Goal: Task Accomplishment & Management: Use online tool/utility

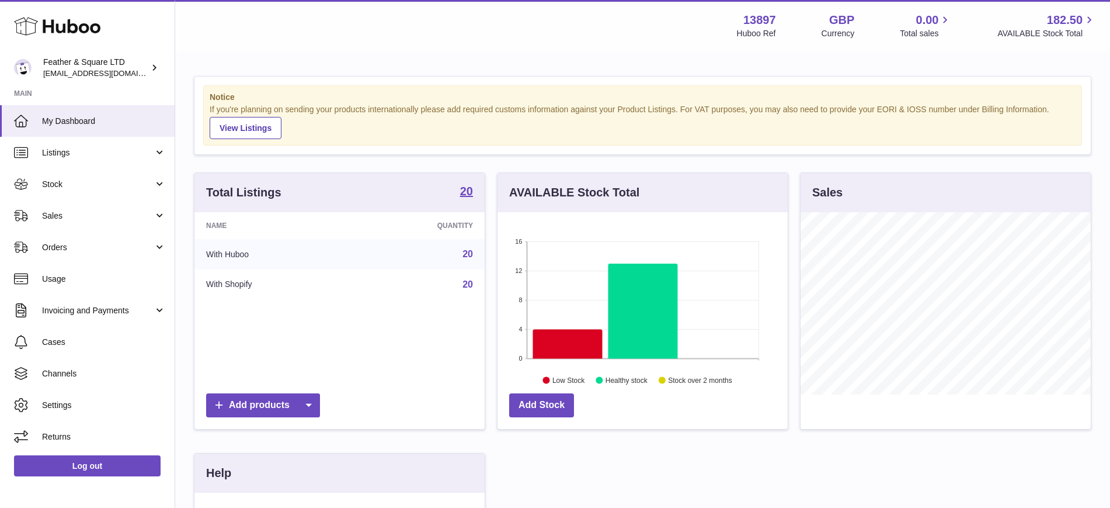
scroll to position [182, 290]
click at [77, 218] on span "Sales" at bounding box center [98, 215] width 112 height 11
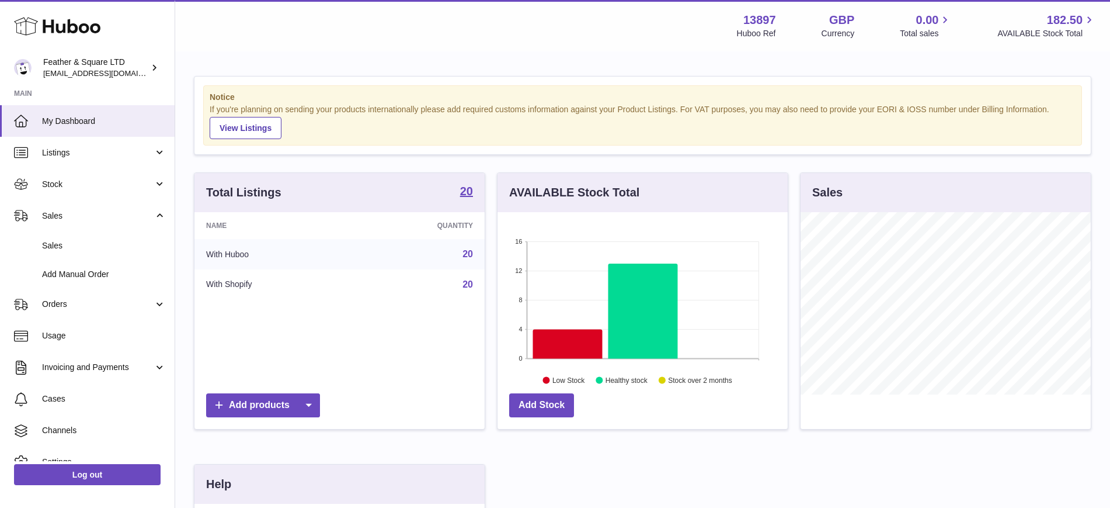
click at [77, 246] on span "Sales" at bounding box center [104, 245] width 124 height 11
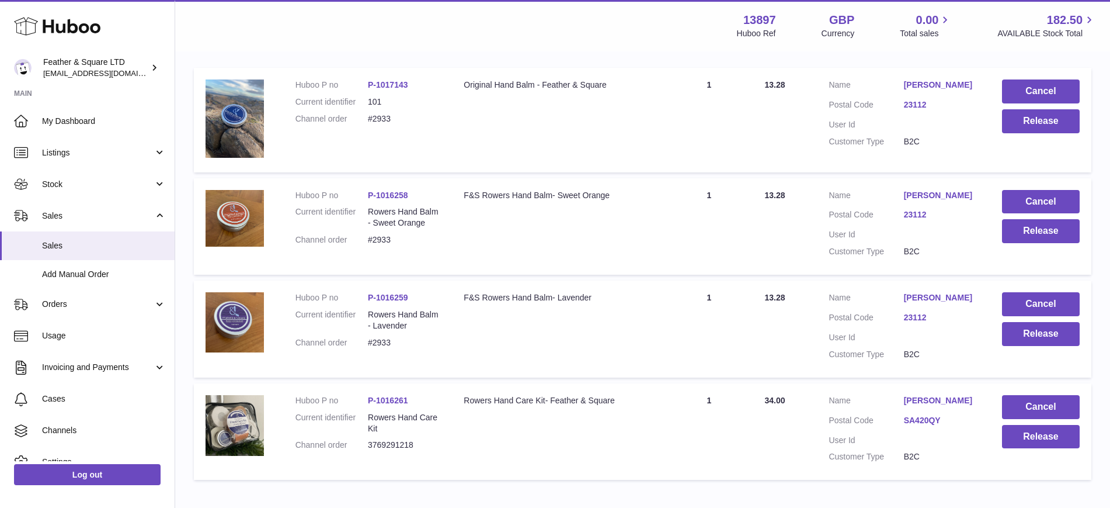
scroll to position [296, 0]
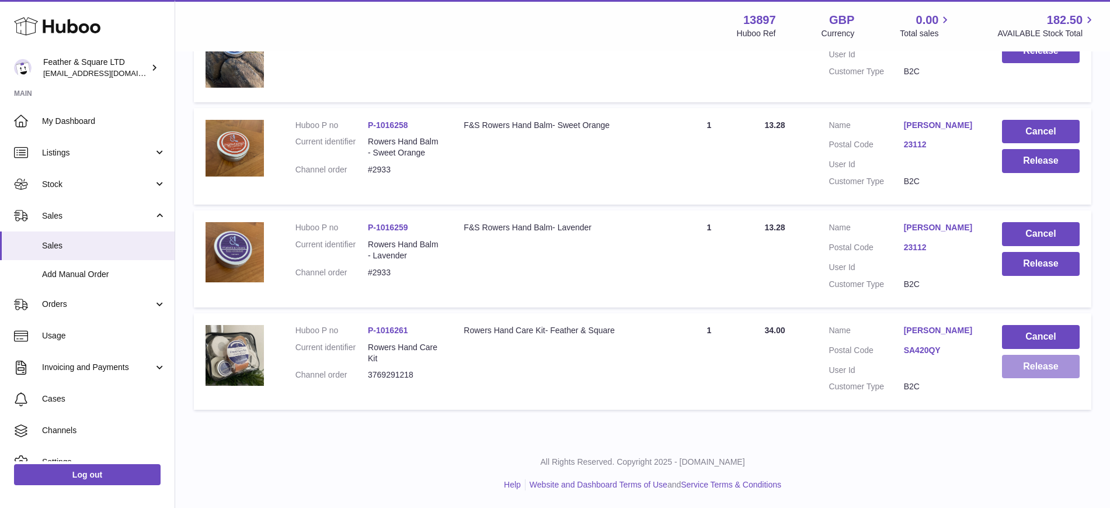
click at [1013, 371] on button "Release" at bounding box center [1041, 367] width 78 height 24
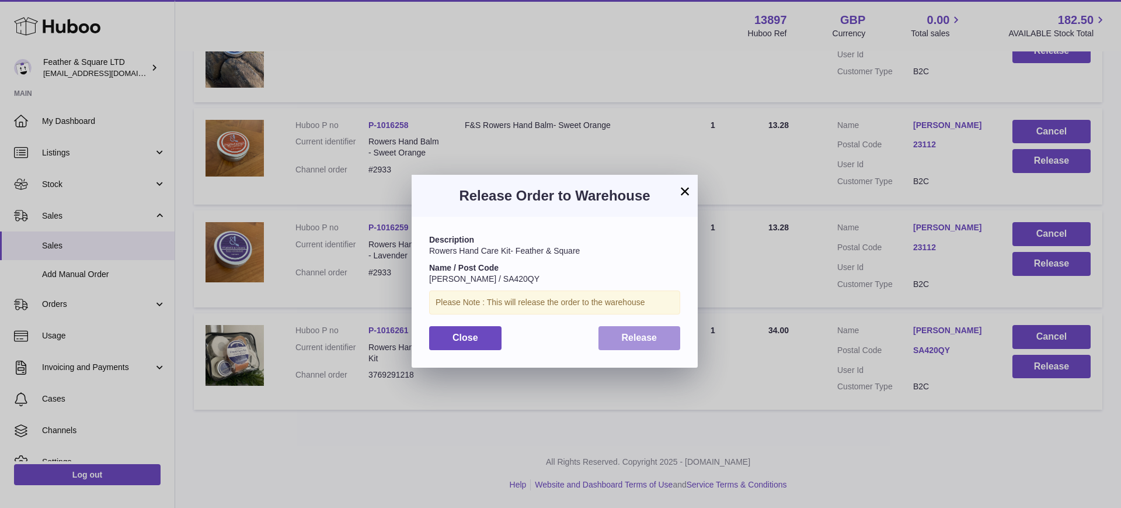
click at [663, 340] on button "Release" at bounding box center [640, 338] width 82 height 24
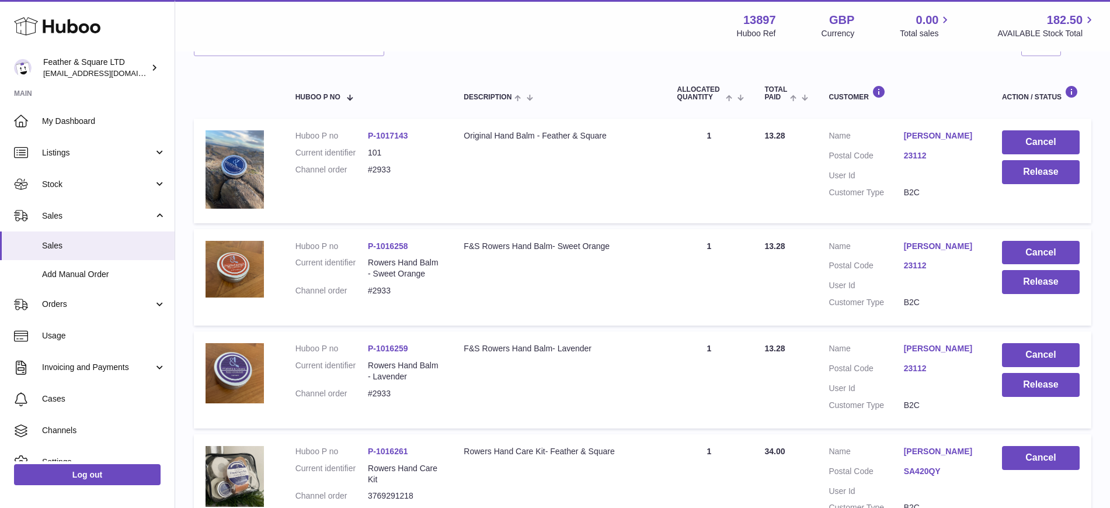
scroll to position [175, 0]
click at [1043, 176] on button "Release" at bounding box center [1041, 171] width 78 height 24
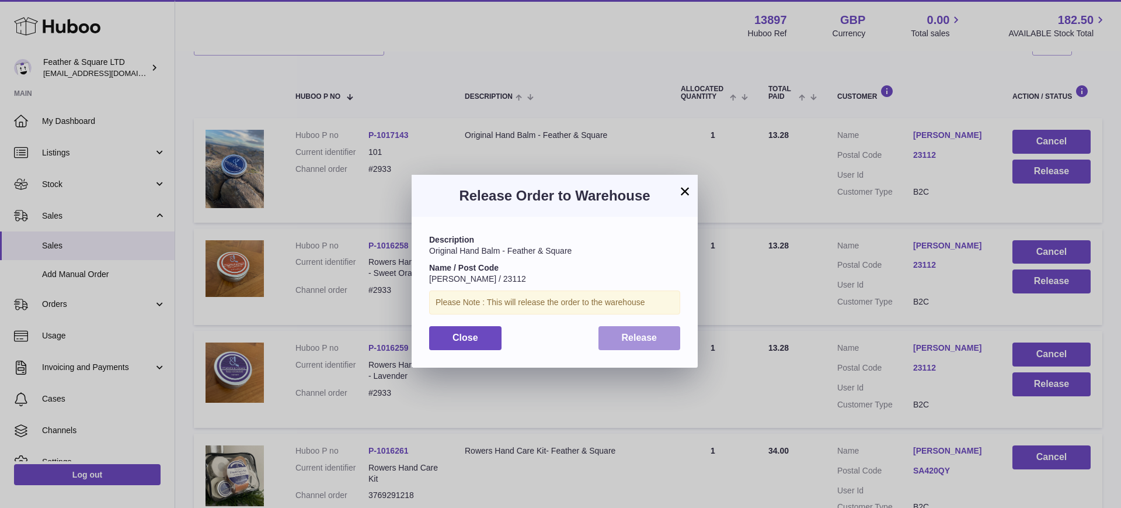
click at [662, 334] on button "Release" at bounding box center [640, 338] width 82 height 24
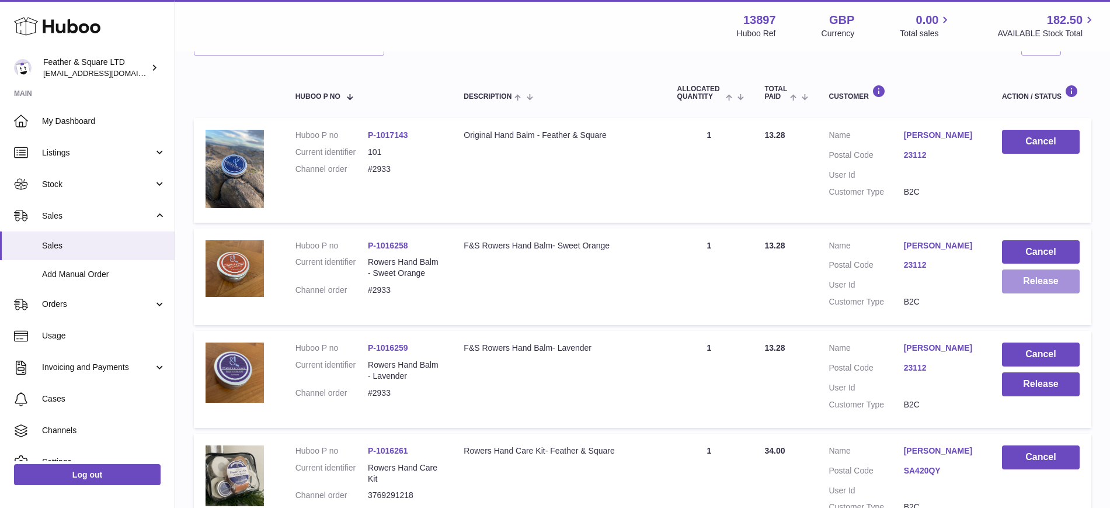
click at [1054, 277] on button "Release" at bounding box center [1041, 281] width 78 height 24
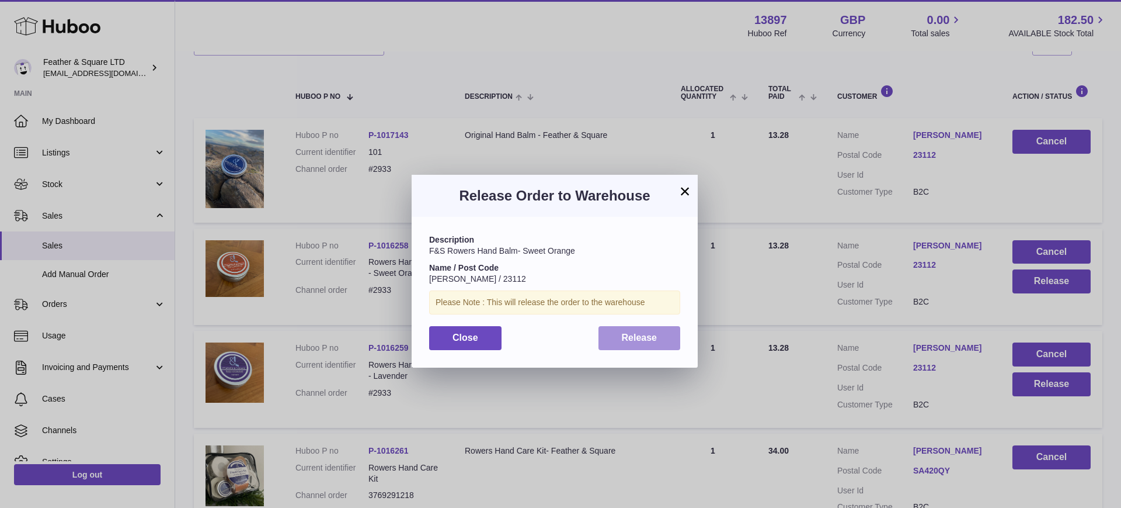
click at [627, 342] on button "Release" at bounding box center [640, 338] width 82 height 24
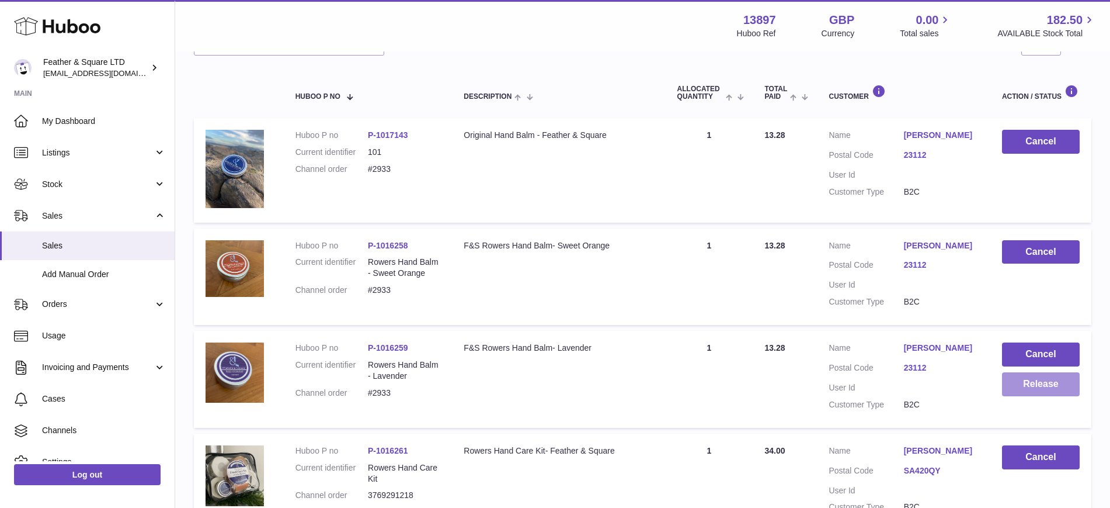
click at [1029, 388] on button "Release" at bounding box center [1041, 384] width 78 height 24
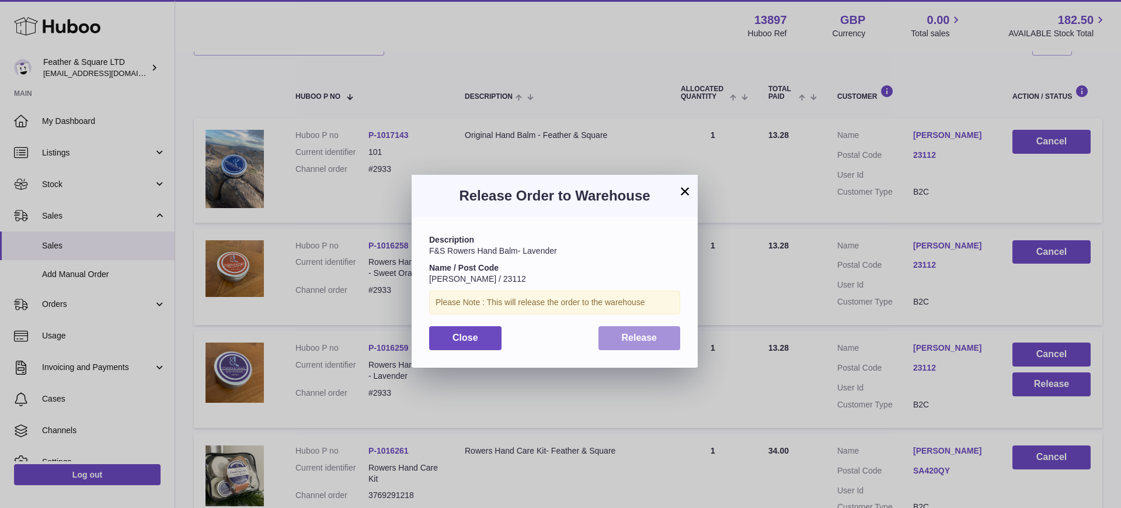
click at [655, 342] on span "Release" at bounding box center [640, 337] width 36 height 10
